Goal: Navigation & Orientation: Find specific page/section

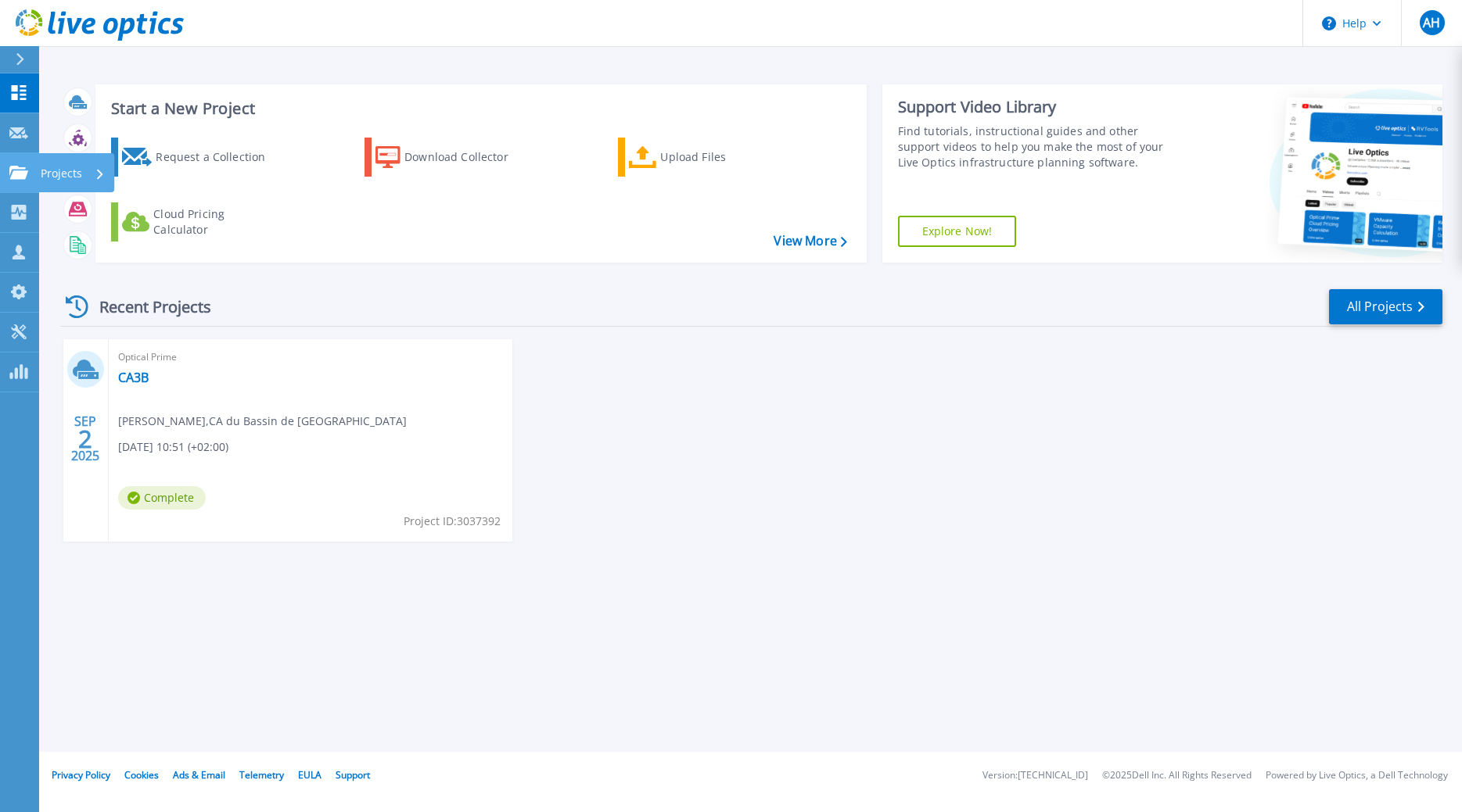
click at [11, 189] on link "Projects Projects" at bounding box center [19, 173] width 39 height 40
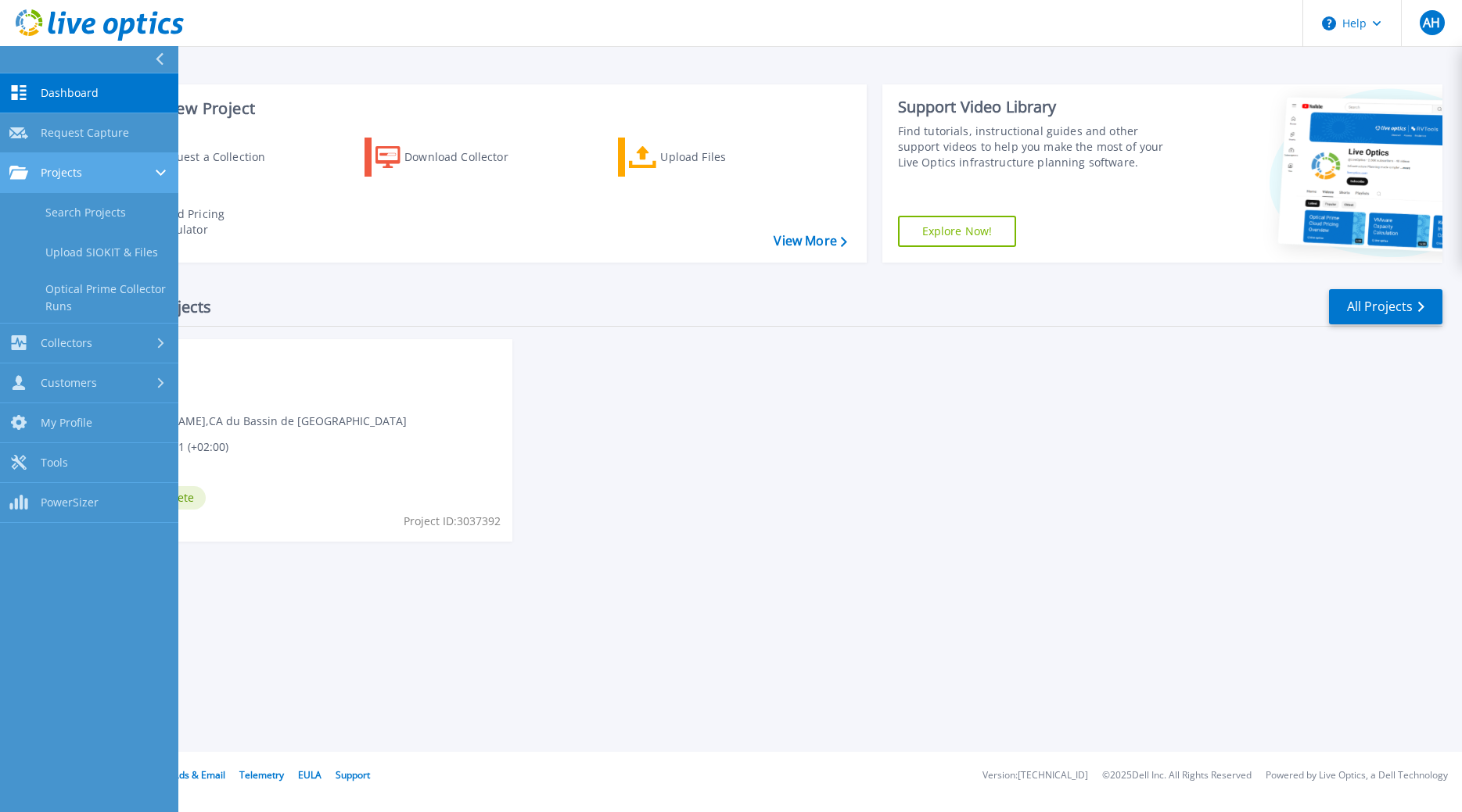
click at [79, 184] on link "Projects Projects" at bounding box center [89, 173] width 179 height 40
click at [74, 211] on link "Search Projects" at bounding box center [89, 213] width 179 height 40
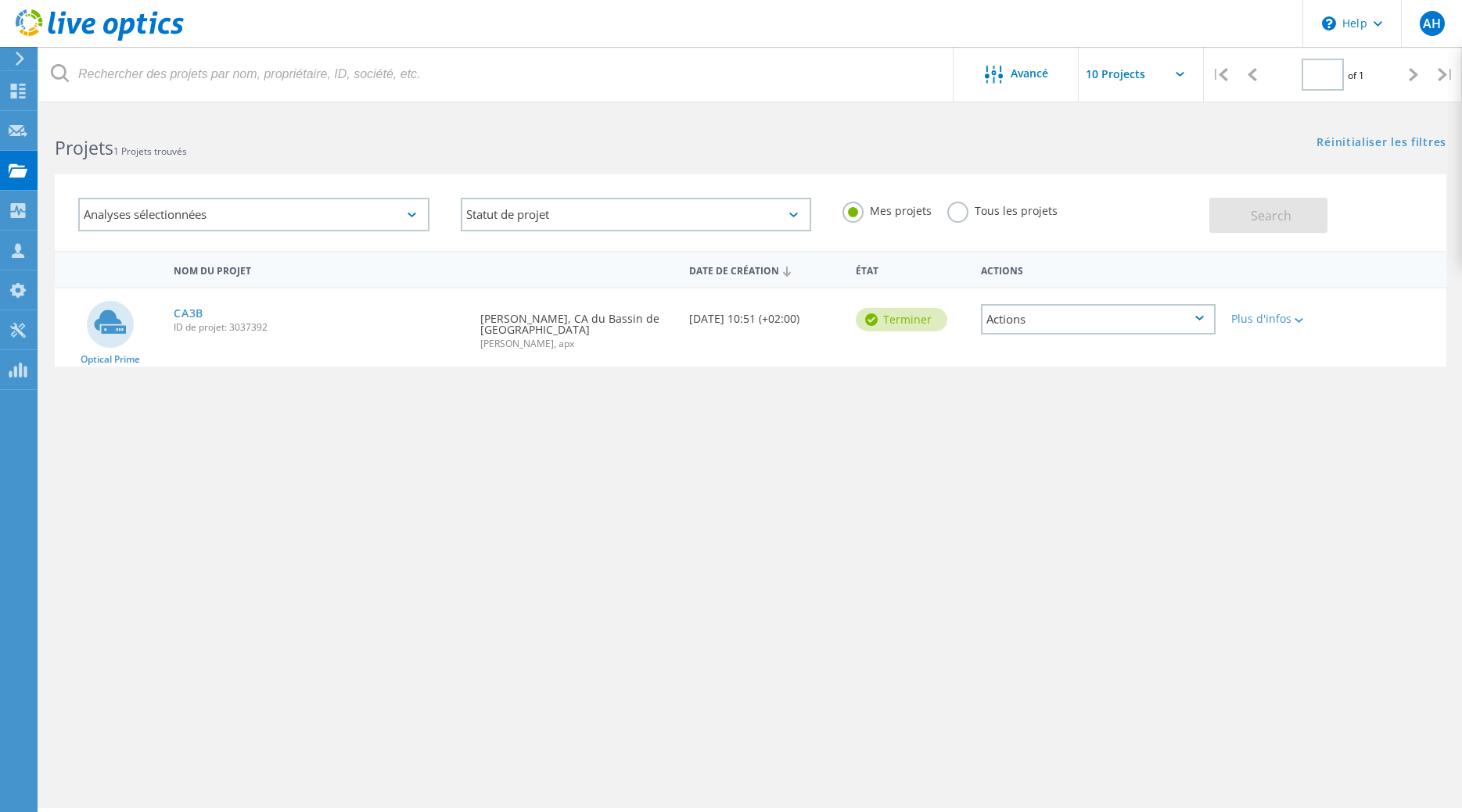
type input "1"
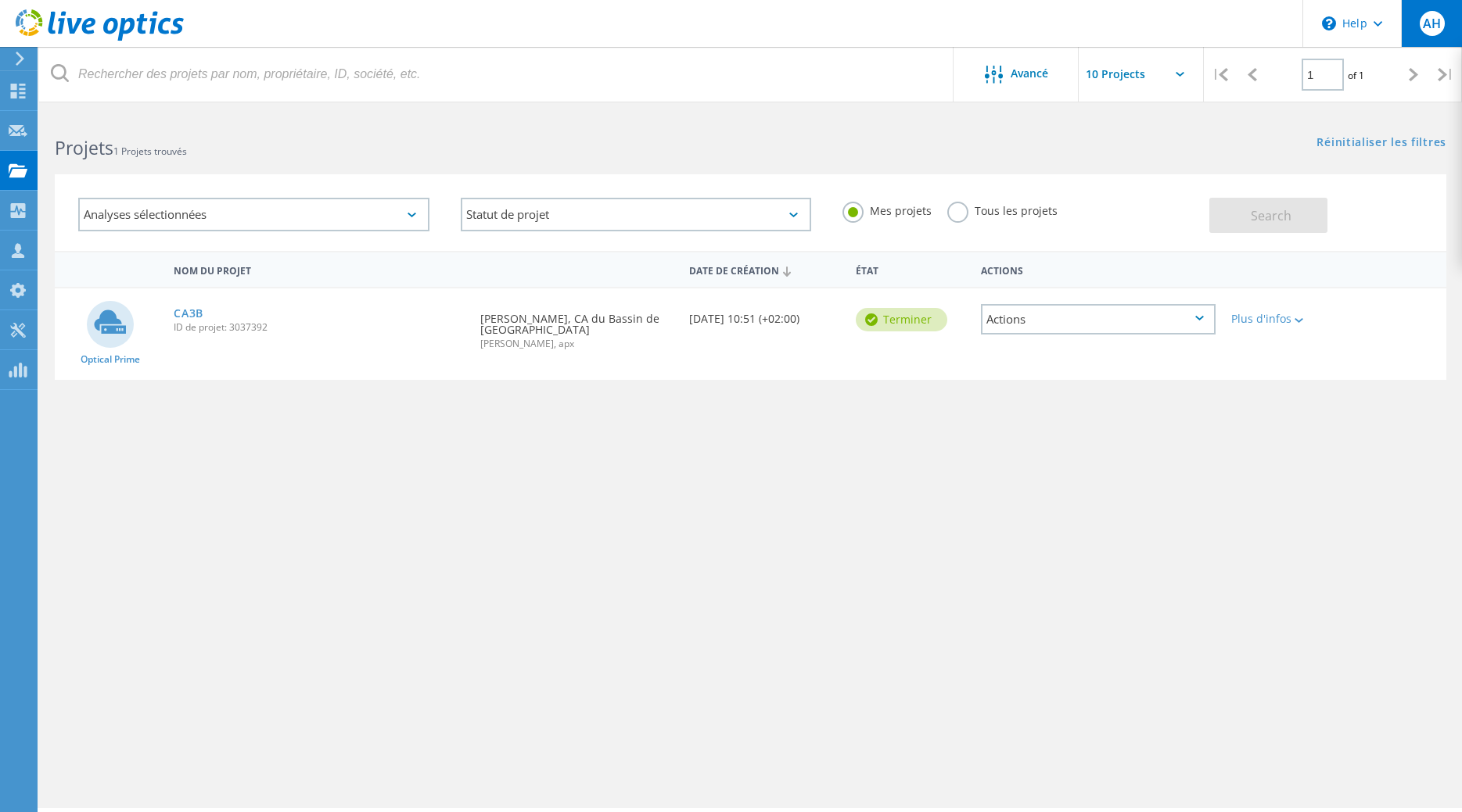
click at [1436, 18] on span "AH" at bounding box center [1432, 23] width 18 height 12
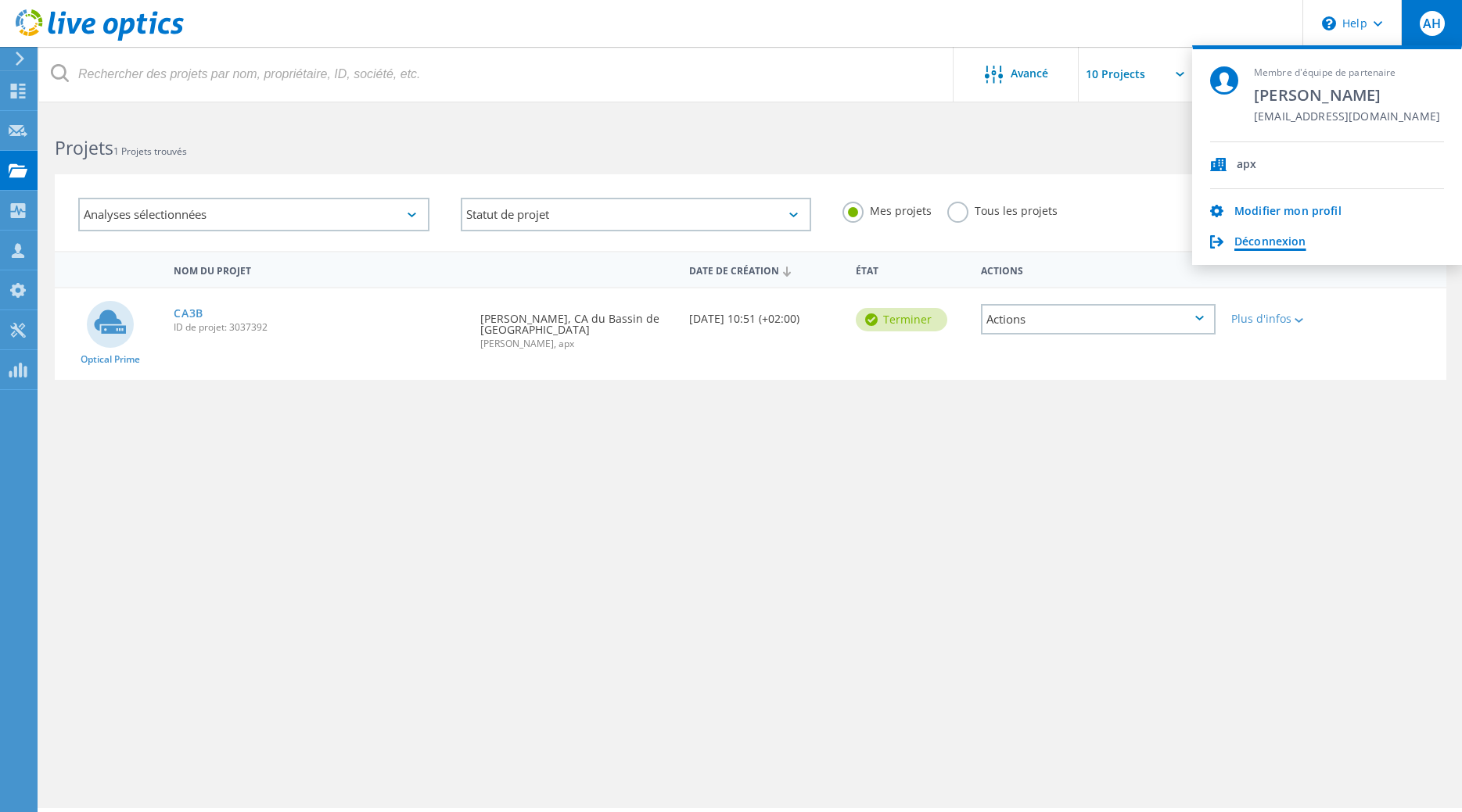
click at [1269, 248] on link "Déconnexion" at bounding box center [1270, 243] width 72 height 15
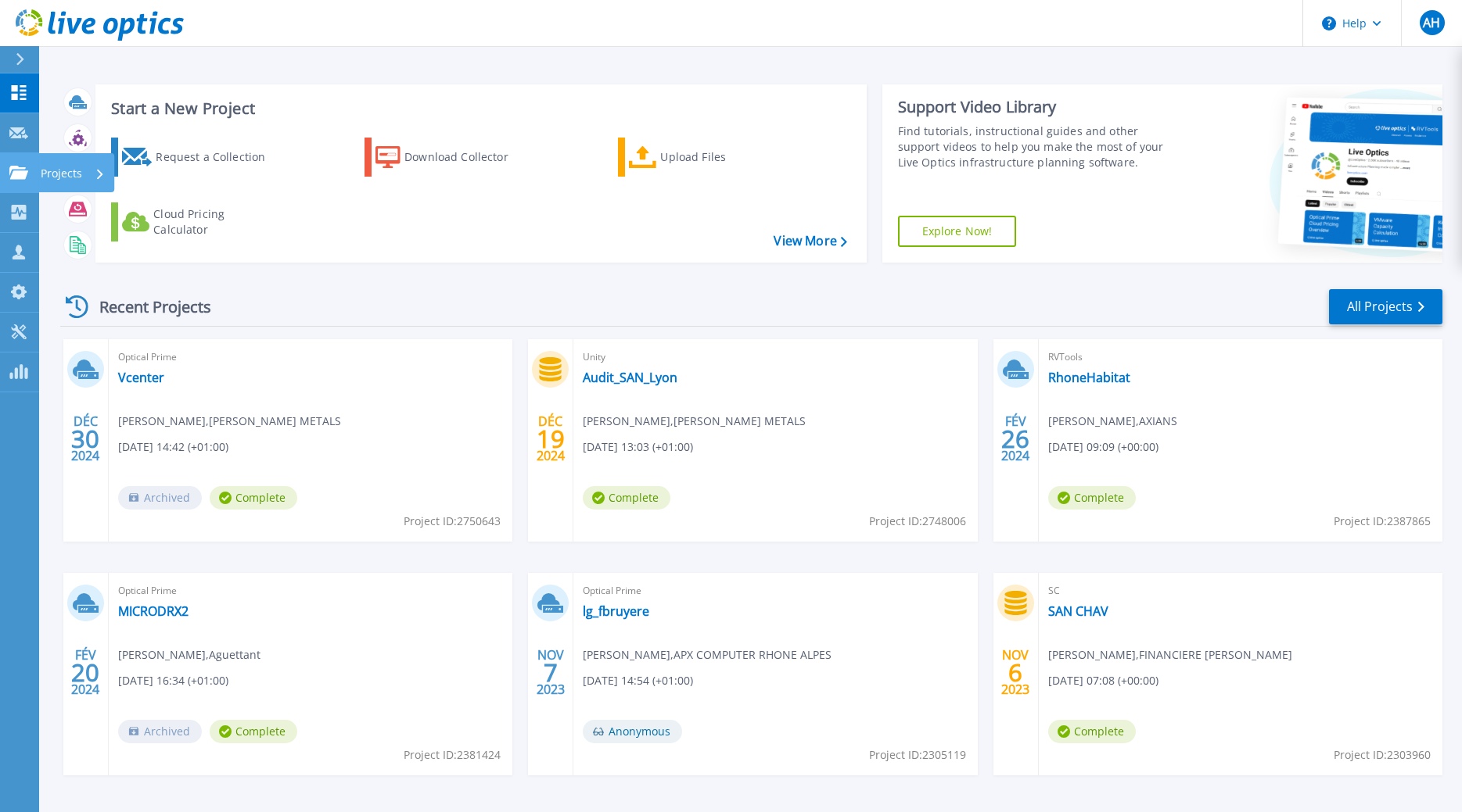
click at [20, 173] on icon at bounding box center [18, 172] width 19 height 13
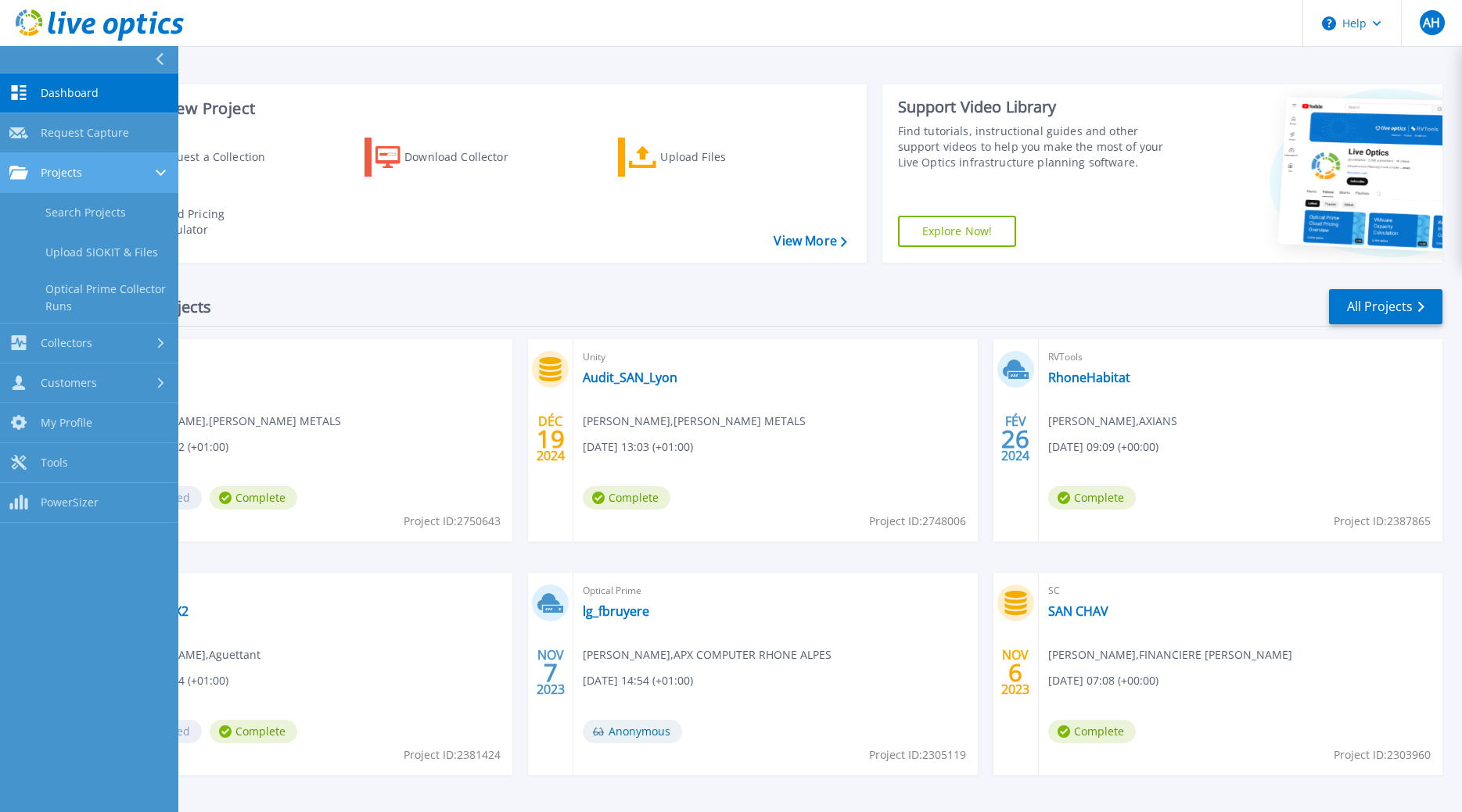
click at [58, 172] on span "Projects" at bounding box center [61, 172] width 41 height 14
click at [58, 173] on span "Projects" at bounding box center [61, 172] width 41 height 14
click at [73, 206] on link "Search Projects" at bounding box center [89, 213] width 179 height 40
